Goal: Information Seeking & Learning: Check status

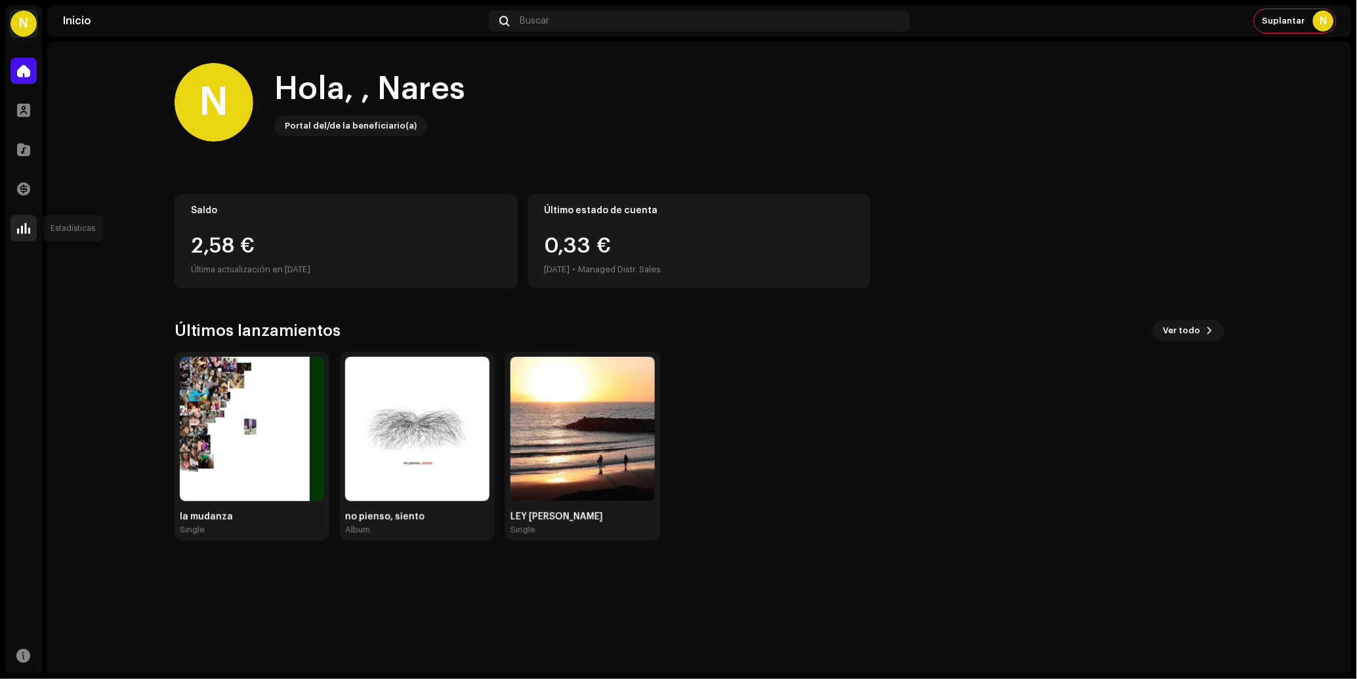
click at [21, 223] on span at bounding box center [23, 228] width 13 height 11
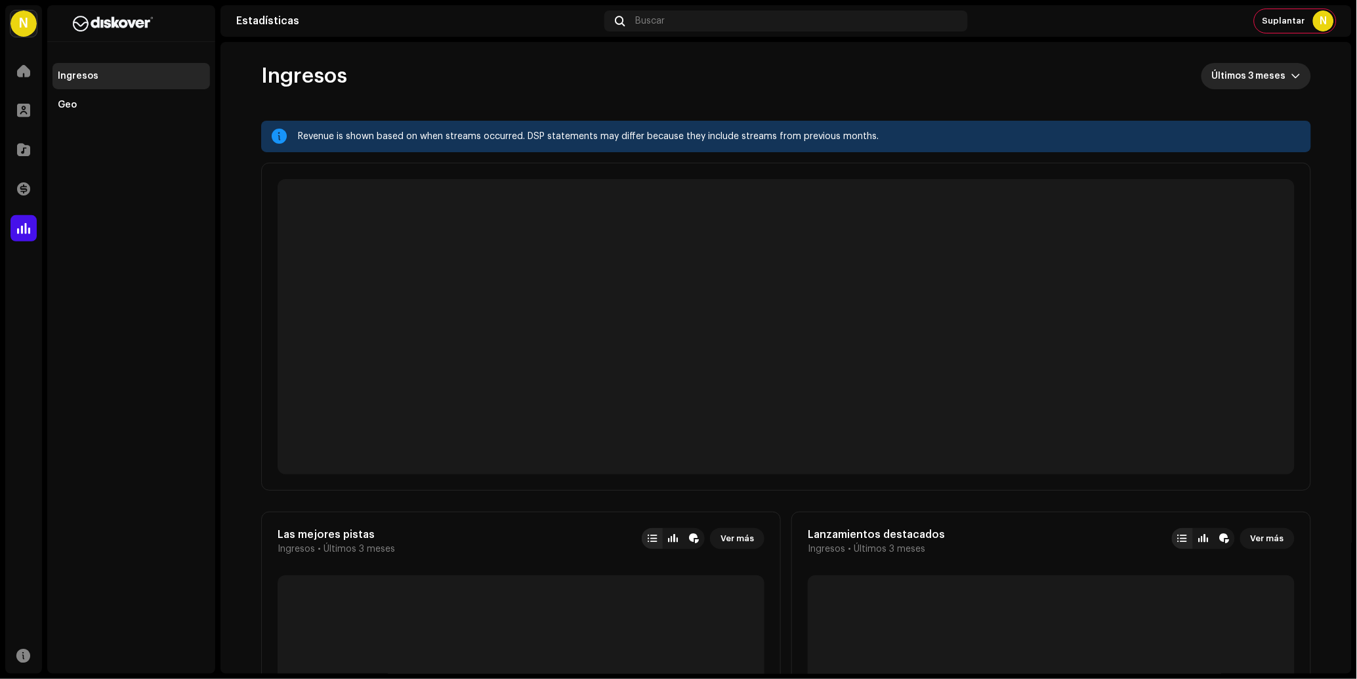
click at [1253, 73] on span "Últimos 3 meses" at bounding box center [1251, 76] width 79 height 26
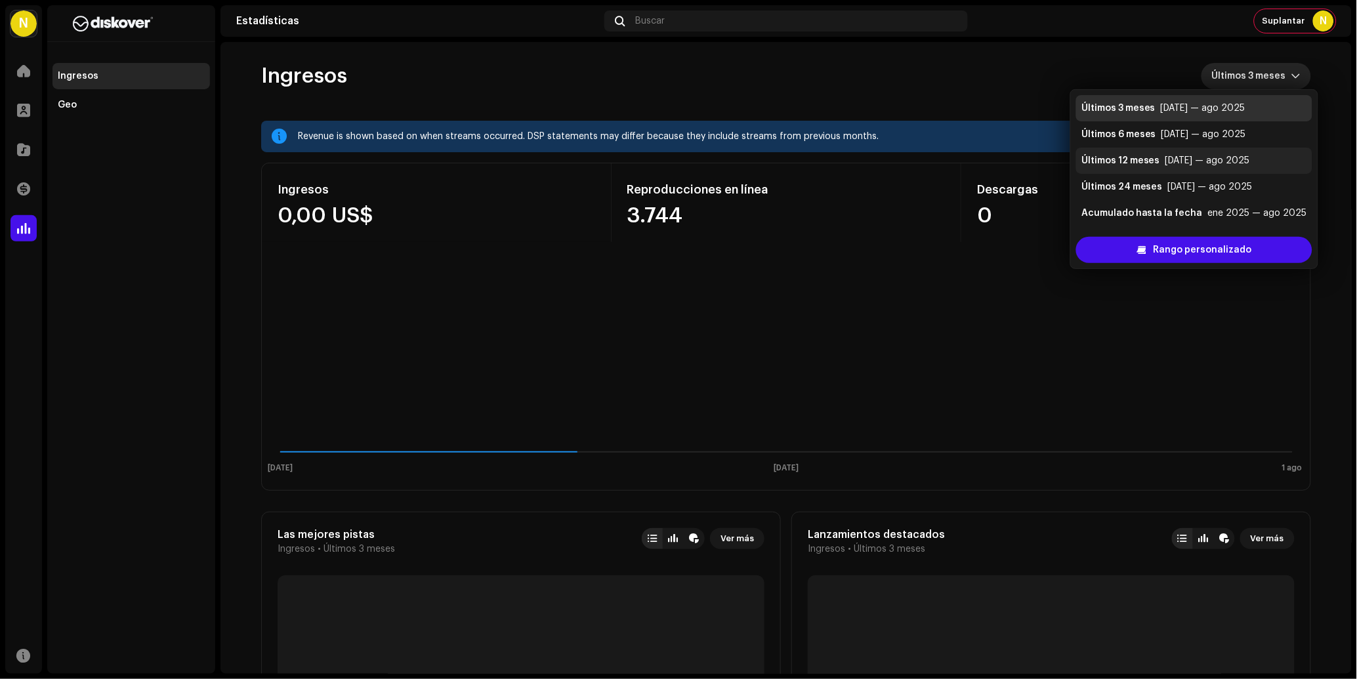
click at [1220, 167] on div "[DATE] — ago 2025" at bounding box center [1208, 160] width 85 height 13
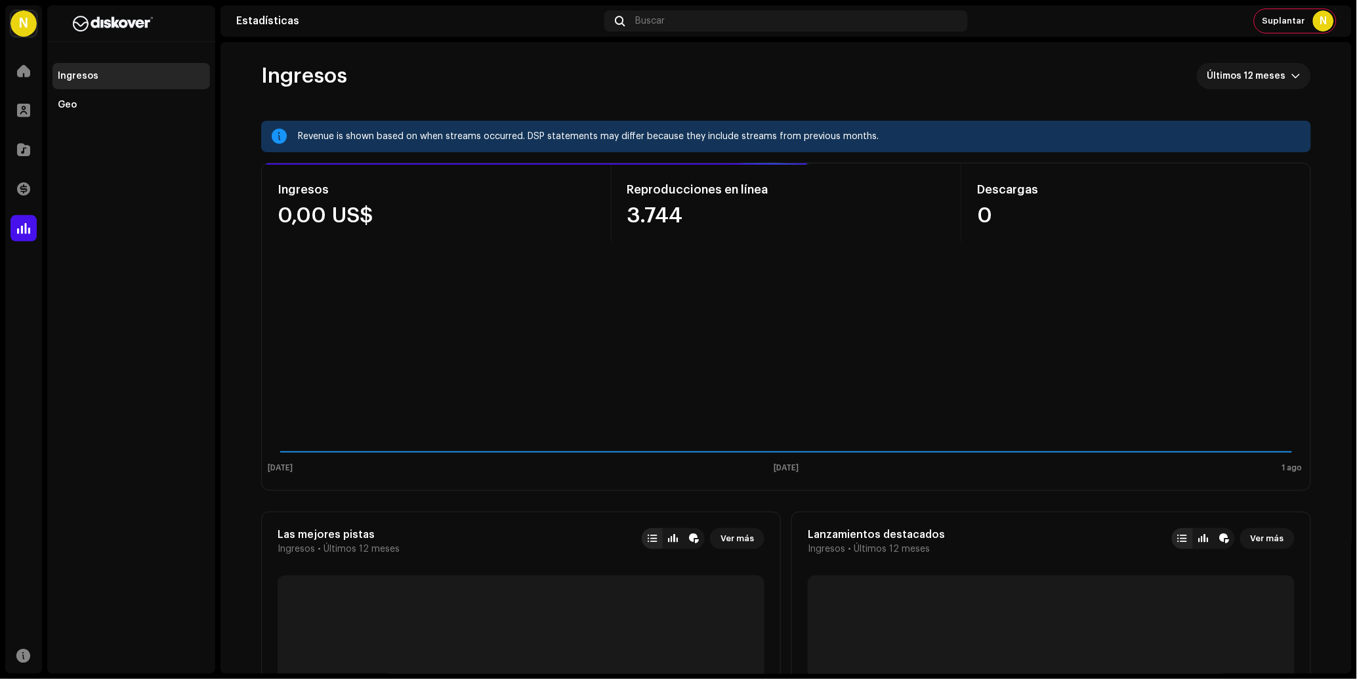
click at [22, 31] on div "N" at bounding box center [24, 24] width 26 height 26
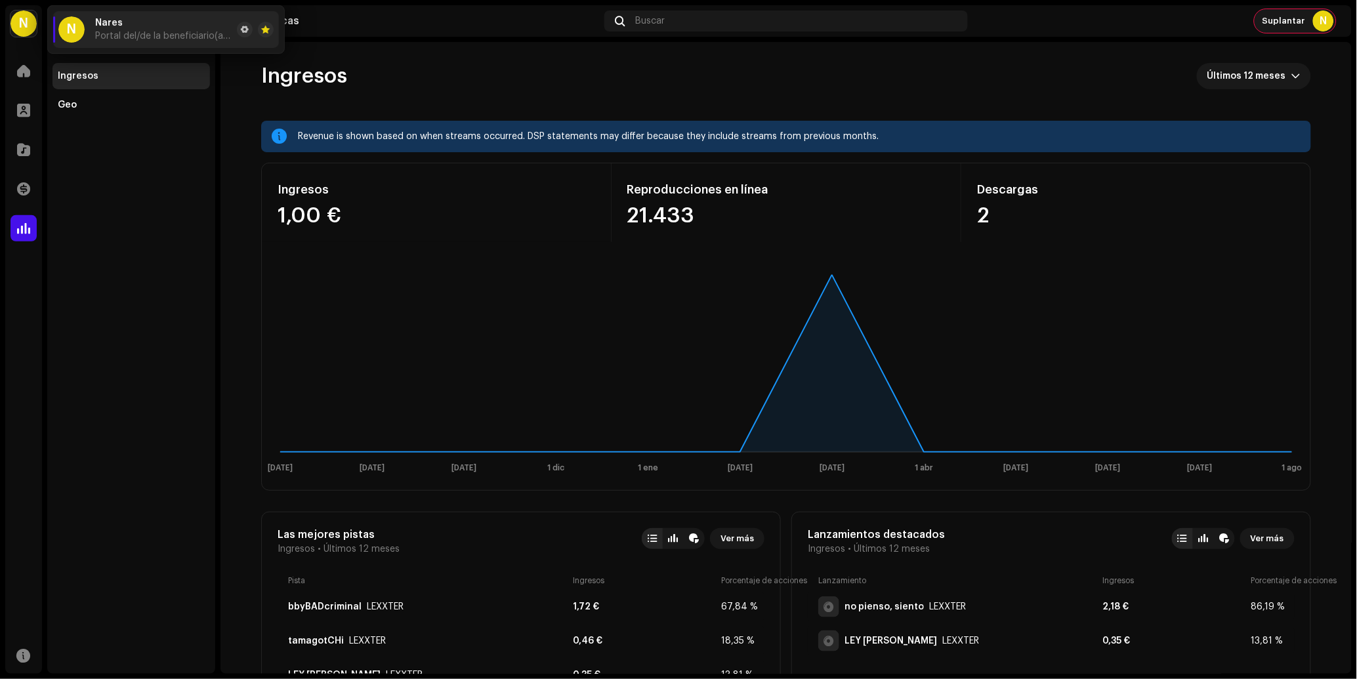
drag, startPoint x: 1303, startPoint y: 26, endPoint x: 1295, endPoint y: 19, distance: 10.7
click at [1303, 26] on div "Suplantar N" at bounding box center [1295, 21] width 81 height 24
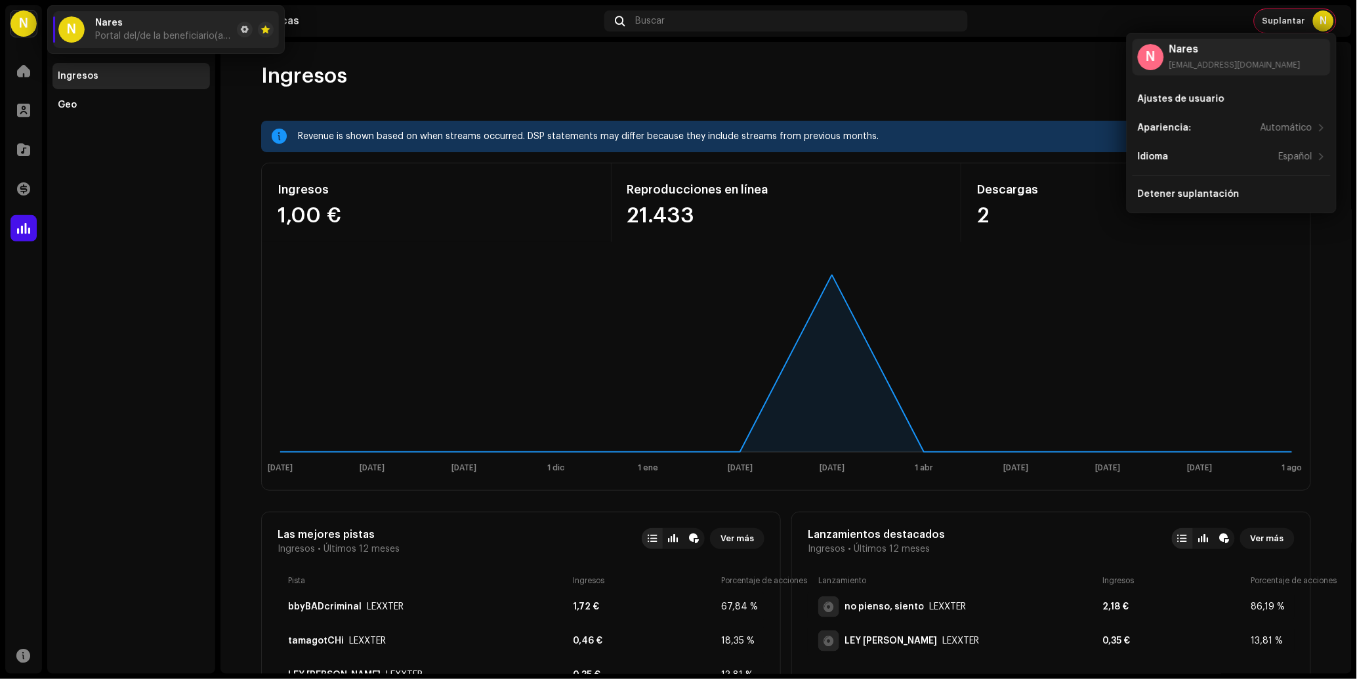
click at [1292, 17] on span "Suplantar" at bounding box center [1284, 21] width 43 height 11
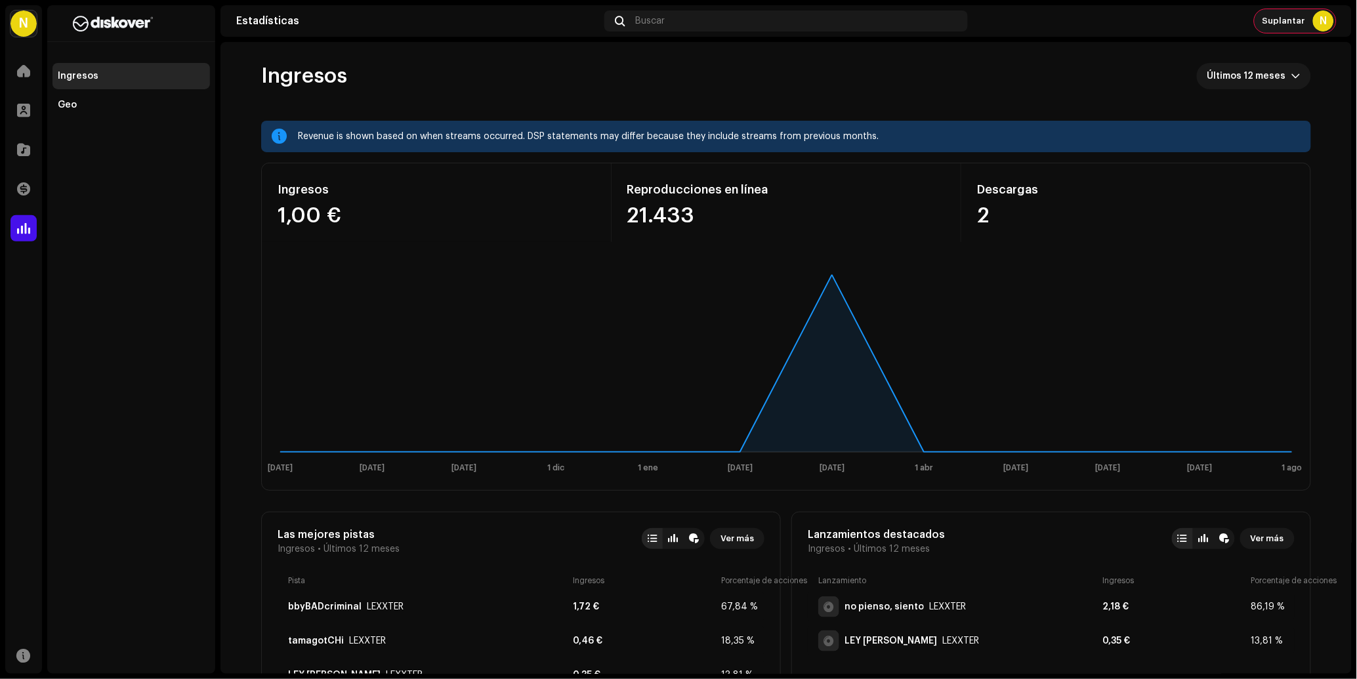
click at [1267, 30] on div "Suplantar N" at bounding box center [1295, 21] width 81 height 24
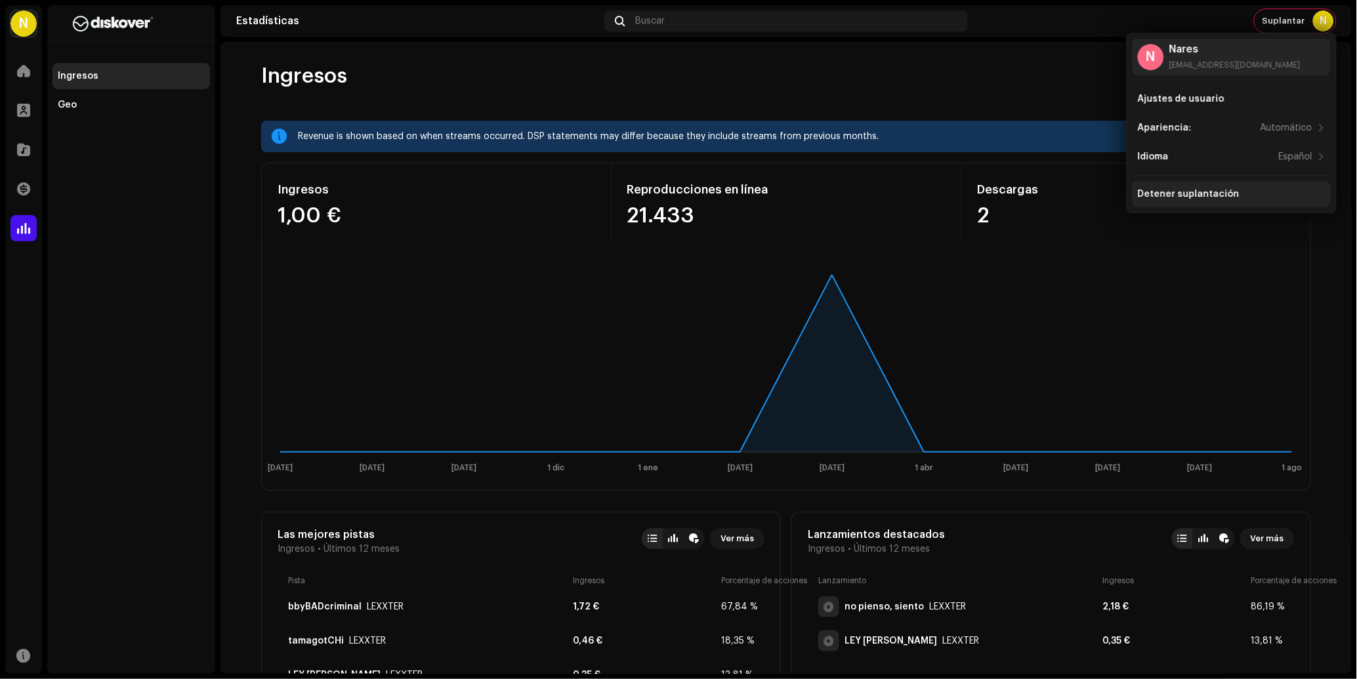
click at [1166, 197] on div "Detener suplantación" at bounding box center [1189, 194] width 102 height 11
